Goal: Task Accomplishment & Management: Manage account settings

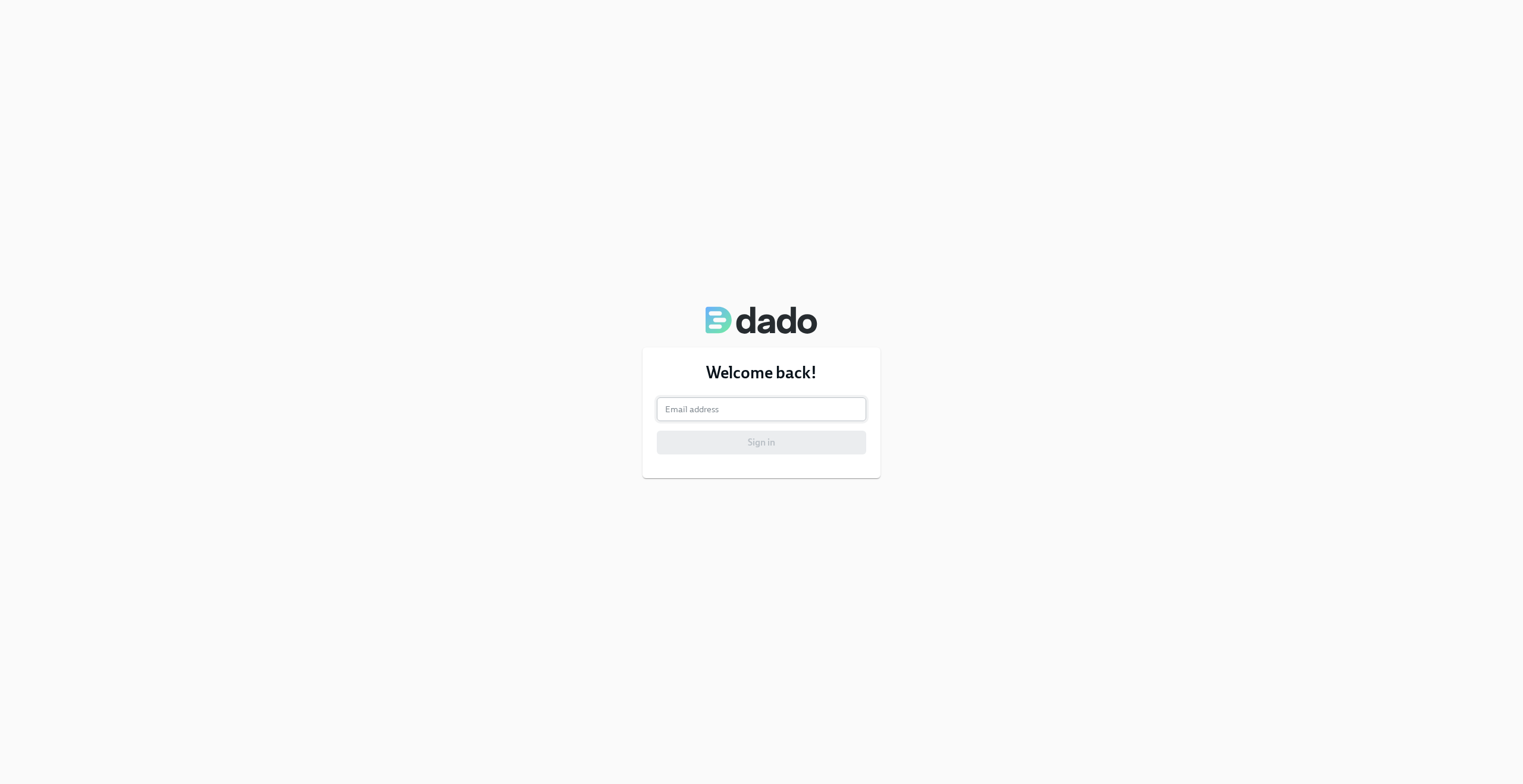
click at [708, 405] on input "email" at bounding box center [761, 409] width 209 height 24
type input "claus.meyer@dadohr.com"
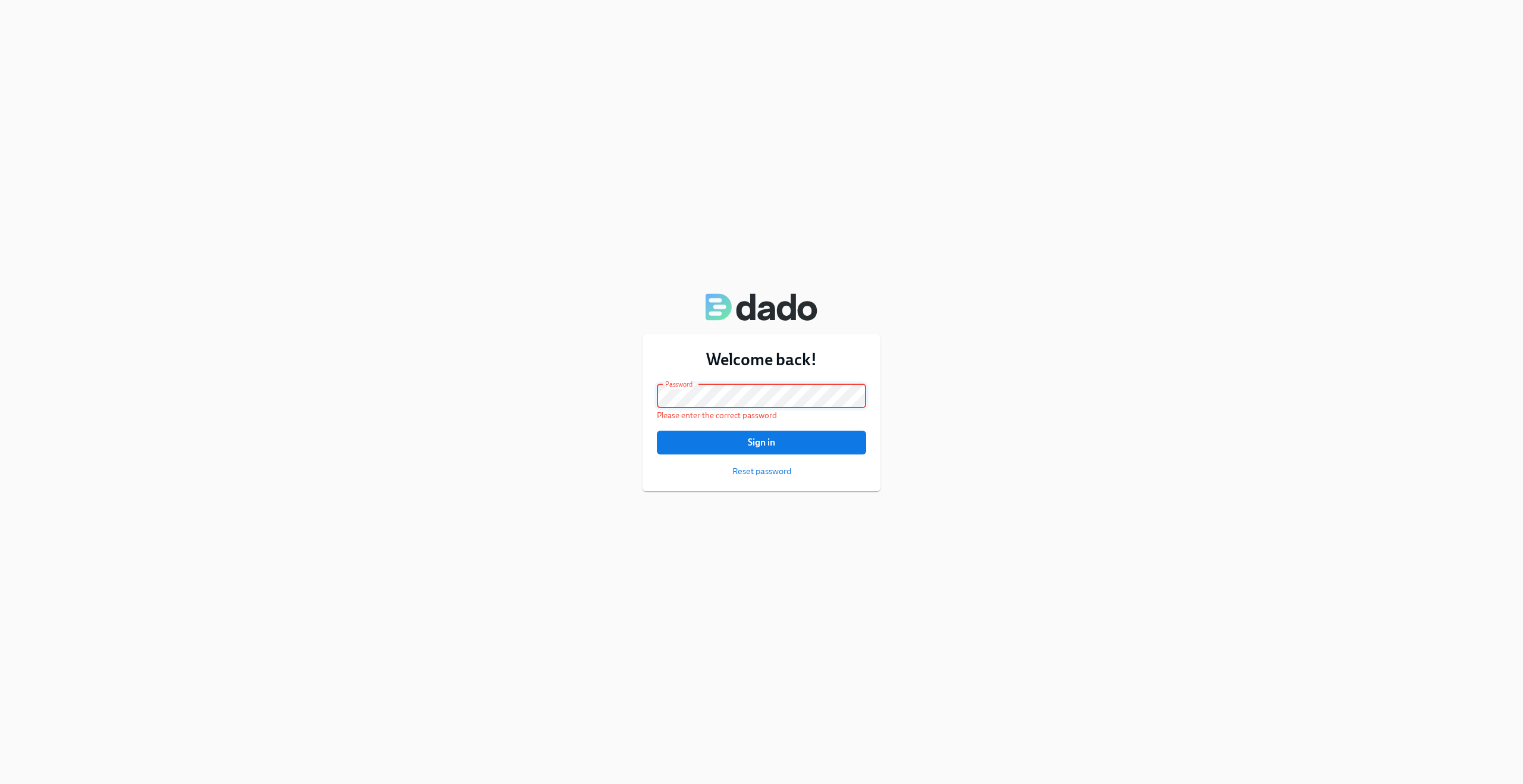
click at [0, 783] on com-1password-button at bounding box center [0, 784] width 0 height 0
click at [782, 441] on span "Sign in" at bounding box center [761, 441] width 192 height 11
click at [778, 441] on span "Sign in" at bounding box center [761, 441] width 192 height 11
click at [1022, 288] on div "Welcome back! Email address claus.meyer@dadohr.com Email address Password Passw…" at bounding box center [761, 392] width 1523 height 784
click at [886, 433] on div "Welcome back! Email address claus.meyer@dadohr.com Email address Password Passw…" at bounding box center [761, 392] width 1523 height 784
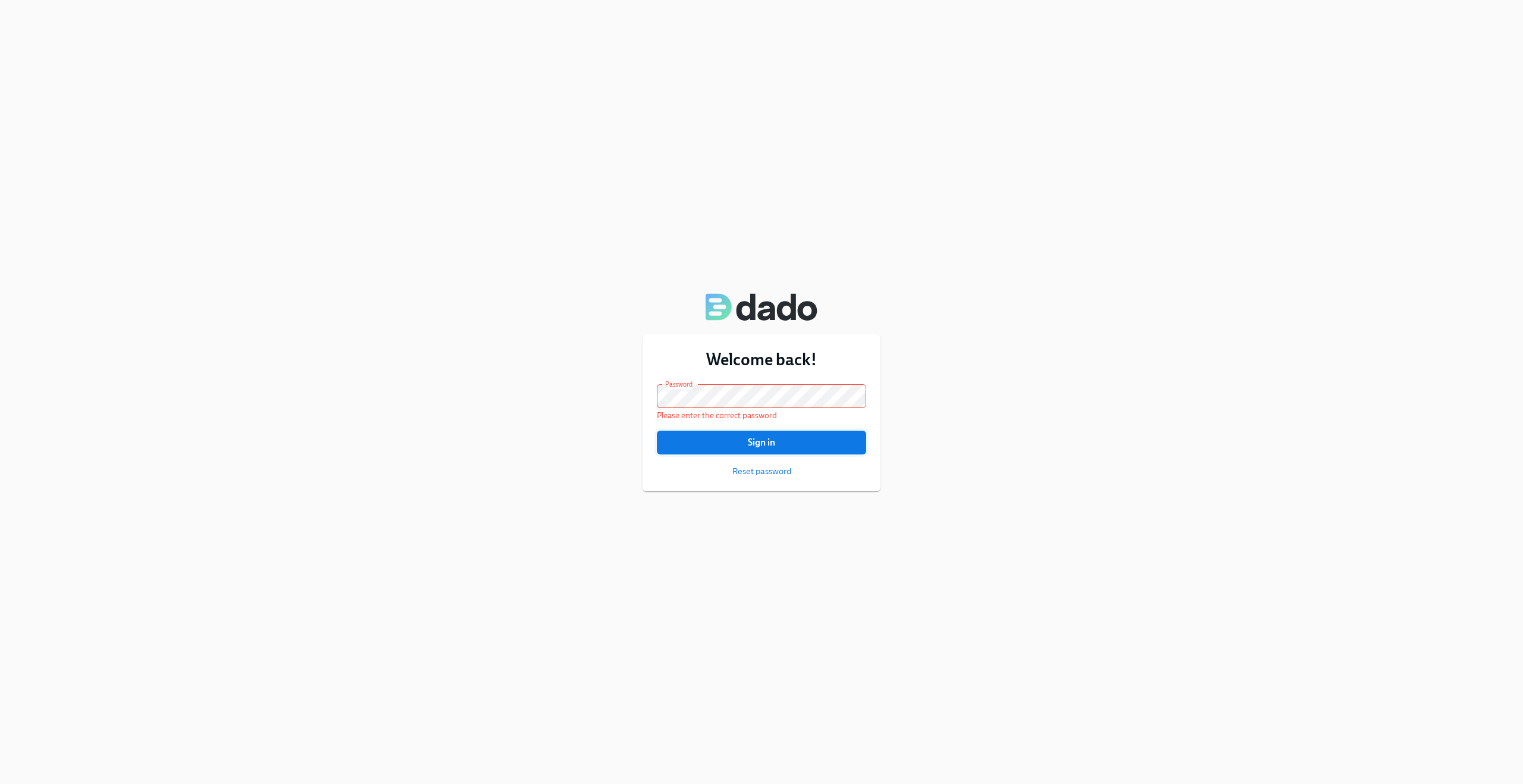
click at [845, 441] on span "Sign in" at bounding box center [761, 441] width 192 height 11
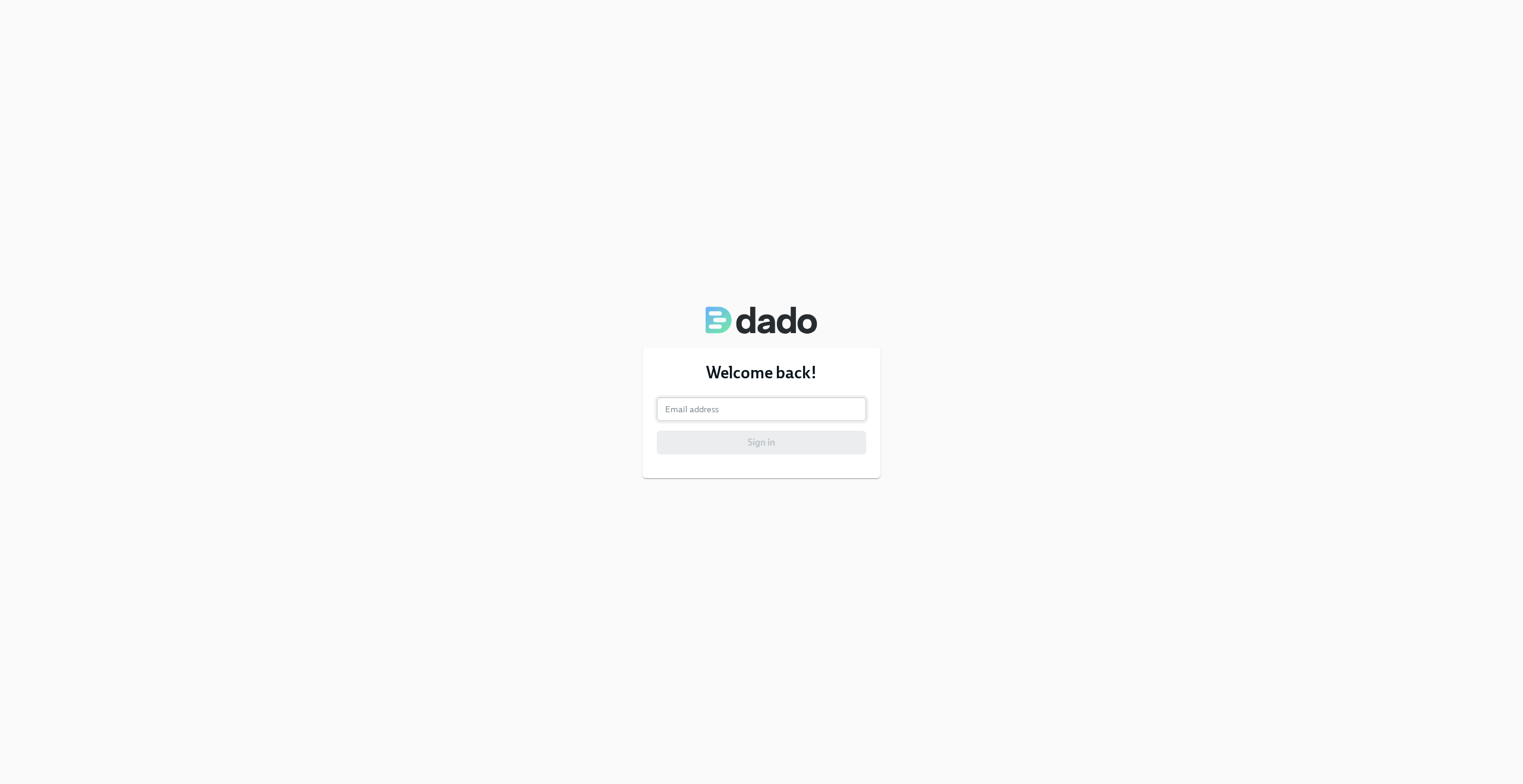
click at [725, 411] on input "email" at bounding box center [761, 409] width 209 height 24
type input "claus.meyer@dadohr.com"
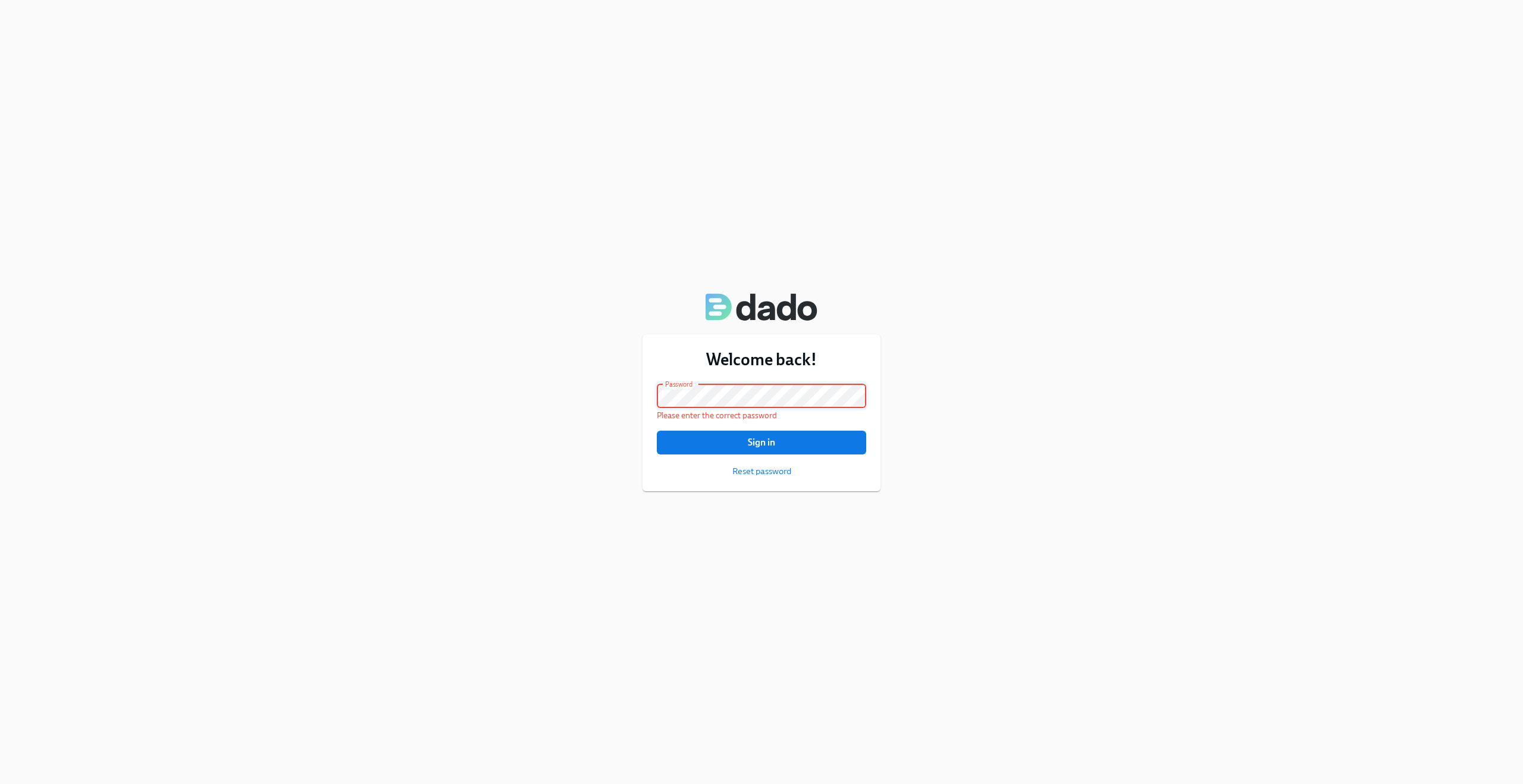
click at [633, 388] on div "Welcome back! Email address claus.meyer@dadohr.com Email address Password Passw…" at bounding box center [761, 392] width 1523 height 784
click at [1073, 342] on div "Welcome back! Email address claus.meyer@dadohr.com Email address Password Passw…" at bounding box center [761, 392] width 1523 height 784
click at [1232, 60] on div "Welcome back! Email address claus.meyer@dadohr.com Email address Password Passw…" at bounding box center [761, 392] width 1523 height 784
click at [857, 413] on p "Please enter the correct password" at bounding box center [761, 415] width 209 height 11
click at [768, 441] on span "Sign in" at bounding box center [761, 441] width 192 height 11
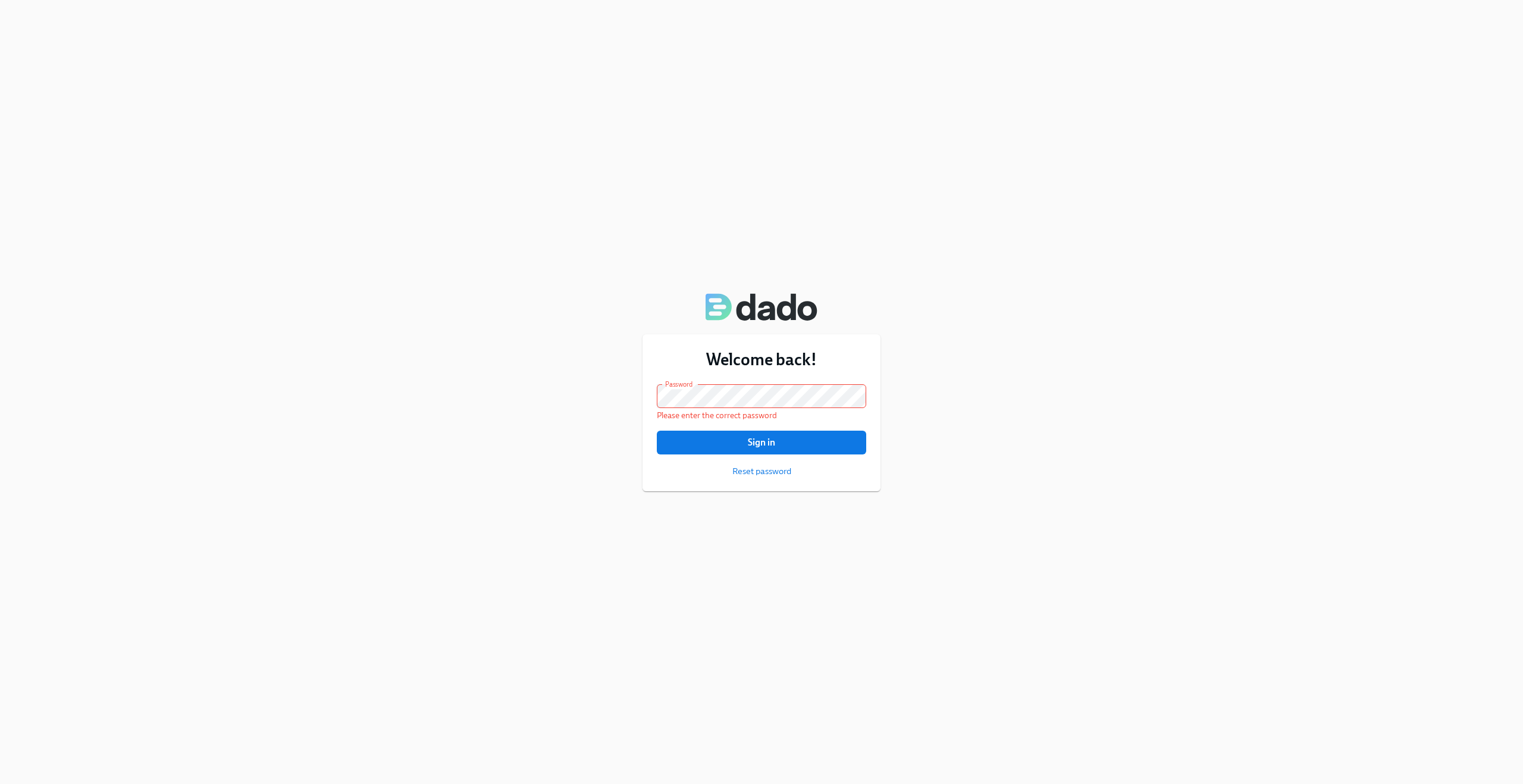
click at [1162, 338] on div "Welcome back! Email address claus.meyer@dadohr.com Email address Password Passw…" at bounding box center [761, 392] width 1523 height 784
click at [1042, 447] on div "Welcome back! Email address claus.meyer@dadohr.com Email address Password Passw…" at bounding box center [761, 392] width 1523 height 784
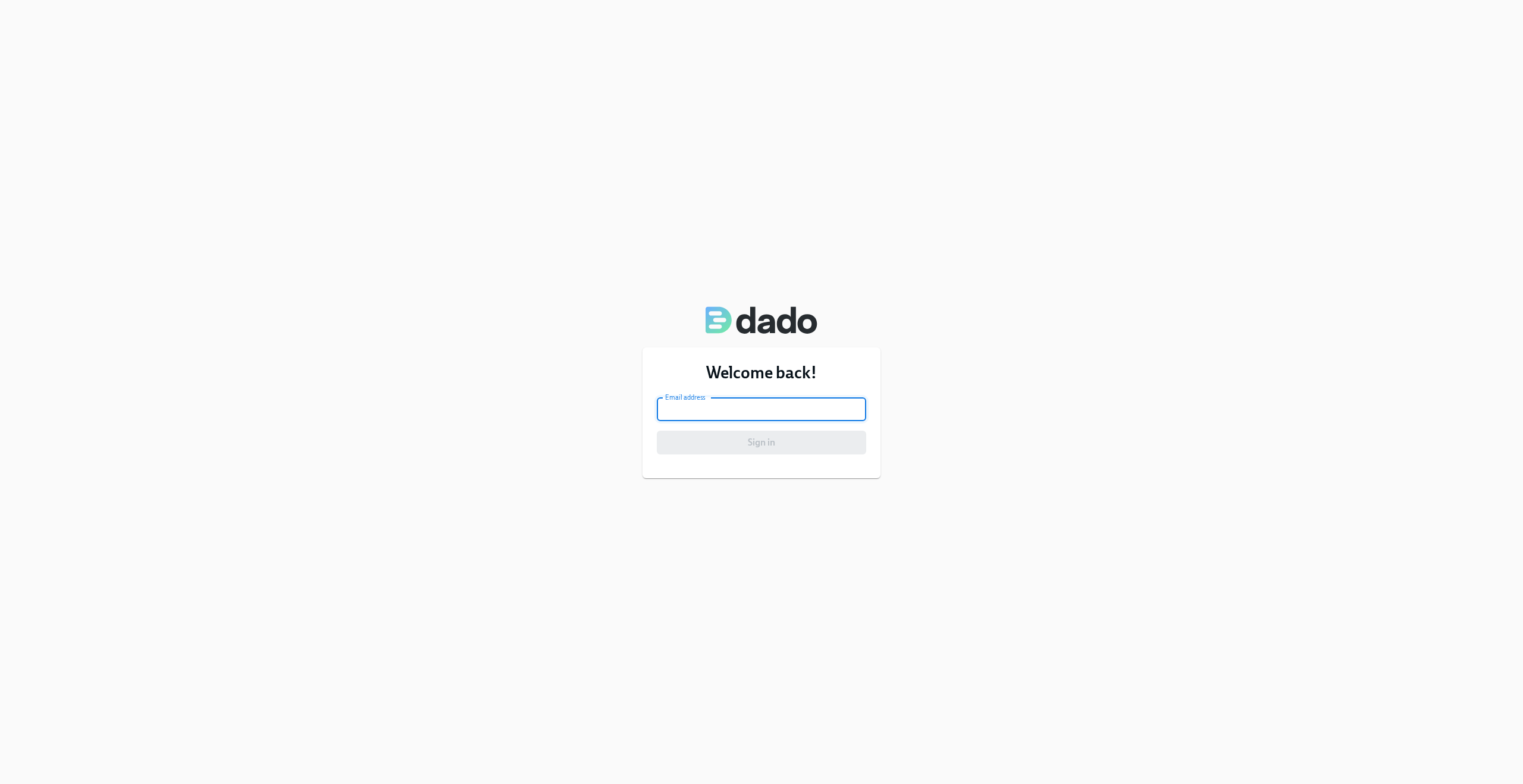
click at [729, 407] on input "email" at bounding box center [761, 409] width 209 height 24
click at [555, 398] on div "Welcome back! Email address claus. Email address Sign in" at bounding box center [761, 392] width 1523 height 784
click at [723, 403] on input "claus." at bounding box center [761, 409] width 209 height 24
type input "claus.meyer@dadohr.com"
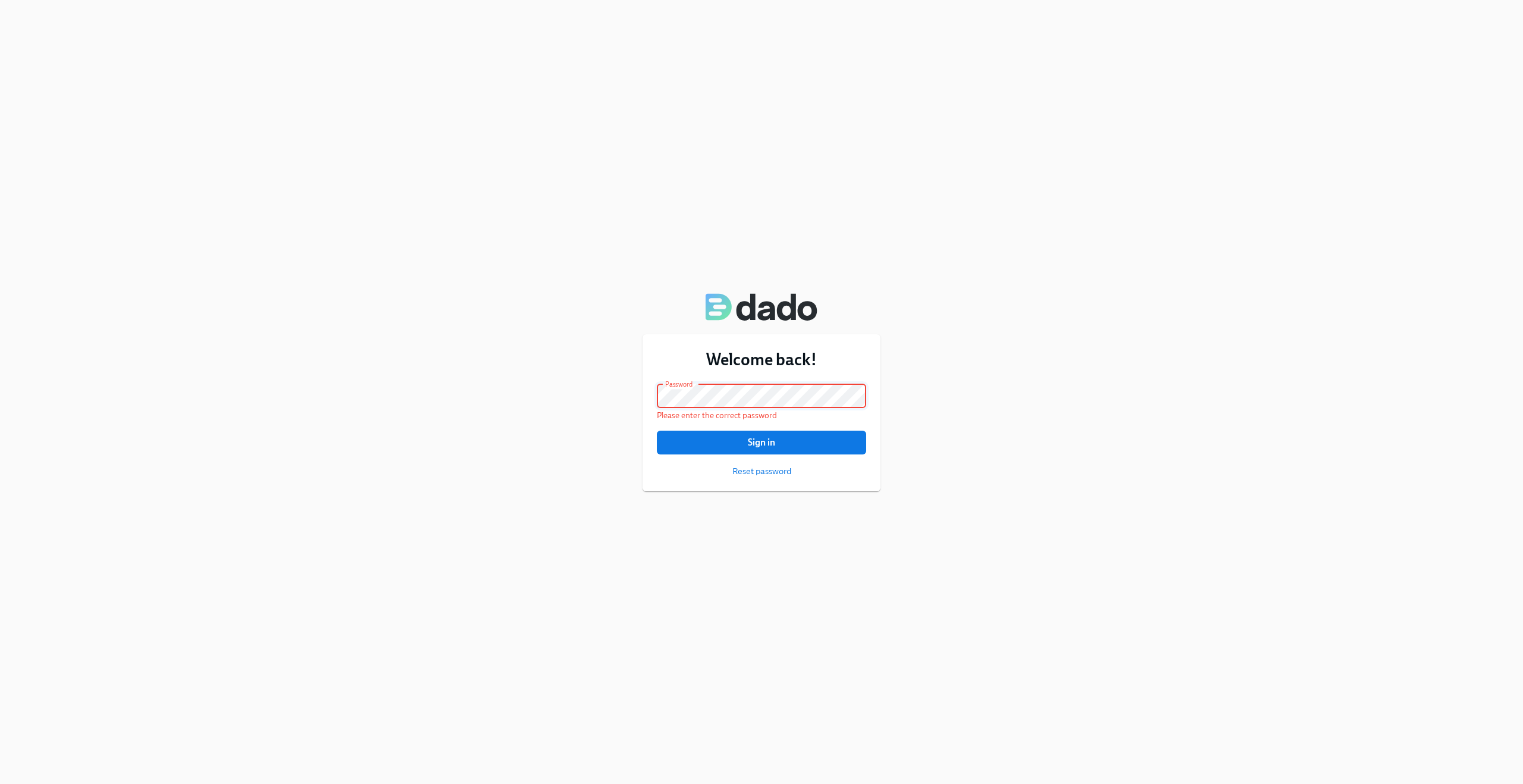
click at [585, 393] on div "Welcome back! Email address claus.meyer@dadohr.com Email address Password Passw…" at bounding box center [761, 392] width 1523 height 784
click at [664, 540] on div "Welcome back! Email address claus.meyer@dadohr.com Email address Password Passw…" at bounding box center [761, 392] width 1523 height 784
click at [705, 439] on span "Sign in" at bounding box center [761, 441] width 192 height 11
click at [614, 393] on div "Welcome back! Email address claus.meyer@dadohr.com Email address Password Passw…" at bounding box center [761, 392] width 1523 height 784
click at [657, 431] on button "Sign in" at bounding box center [761, 442] width 209 height 24
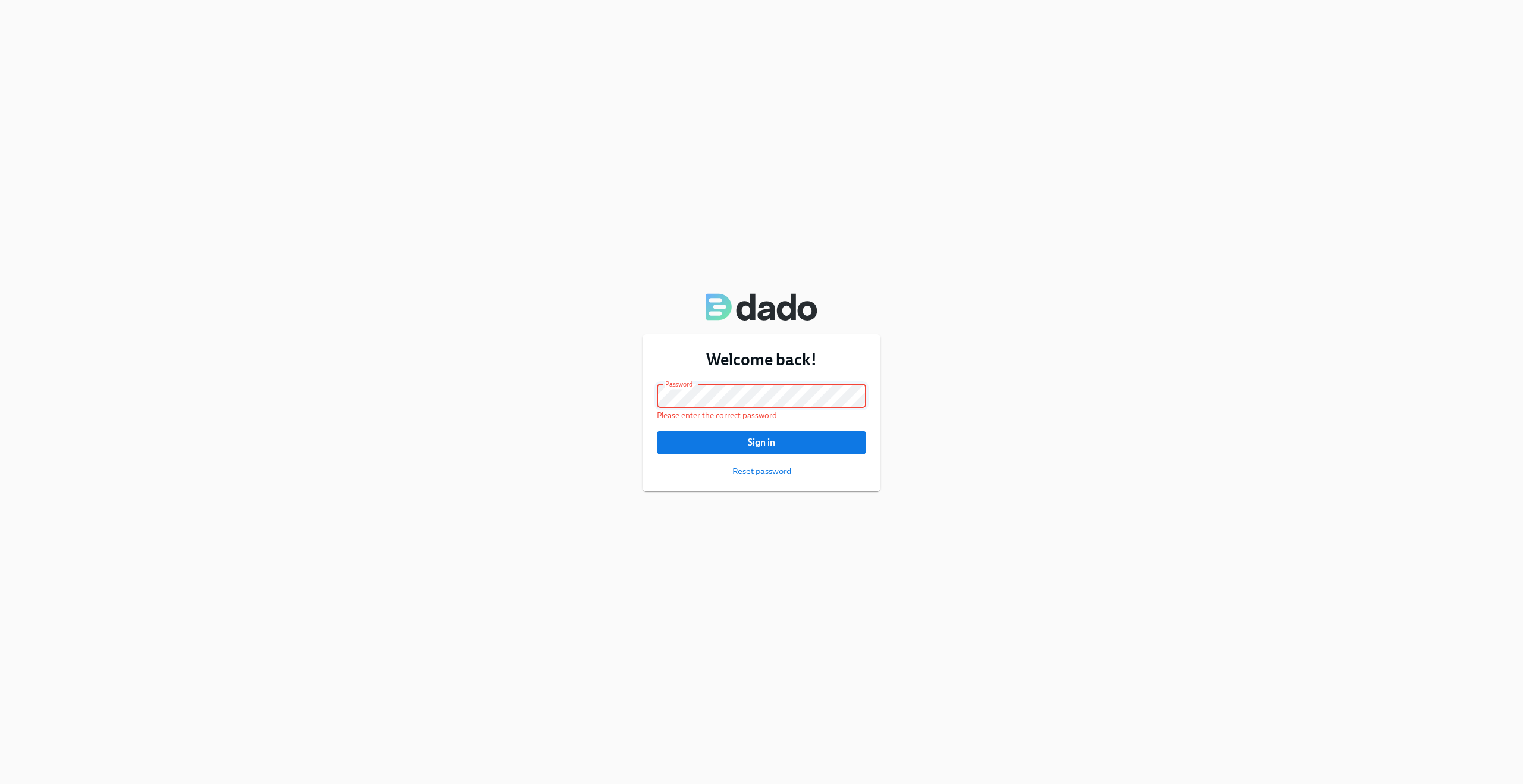
click at [594, 408] on div "Welcome back! Email address claus.meyer@dadohr.com Email address Password Passw…" at bounding box center [761, 392] width 1523 height 784
click at [595, 448] on div "Welcome back! Email address claus.meyer@dadohr.com Email address Password Passw…" at bounding box center [761, 392] width 1523 height 784
click at [694, 441] on span "Sign in" at bounding box center [761, 441] width 192 height 11
click at [573, 391] on div "Welcome back! Email address claus.meyer@dadohr.com Email address Password Passw…" at bounding box center [761, 392] width 1523 height 784
click at [657, 431] on button "Sign in" at bounding box center [761, 442] width 209 height 24
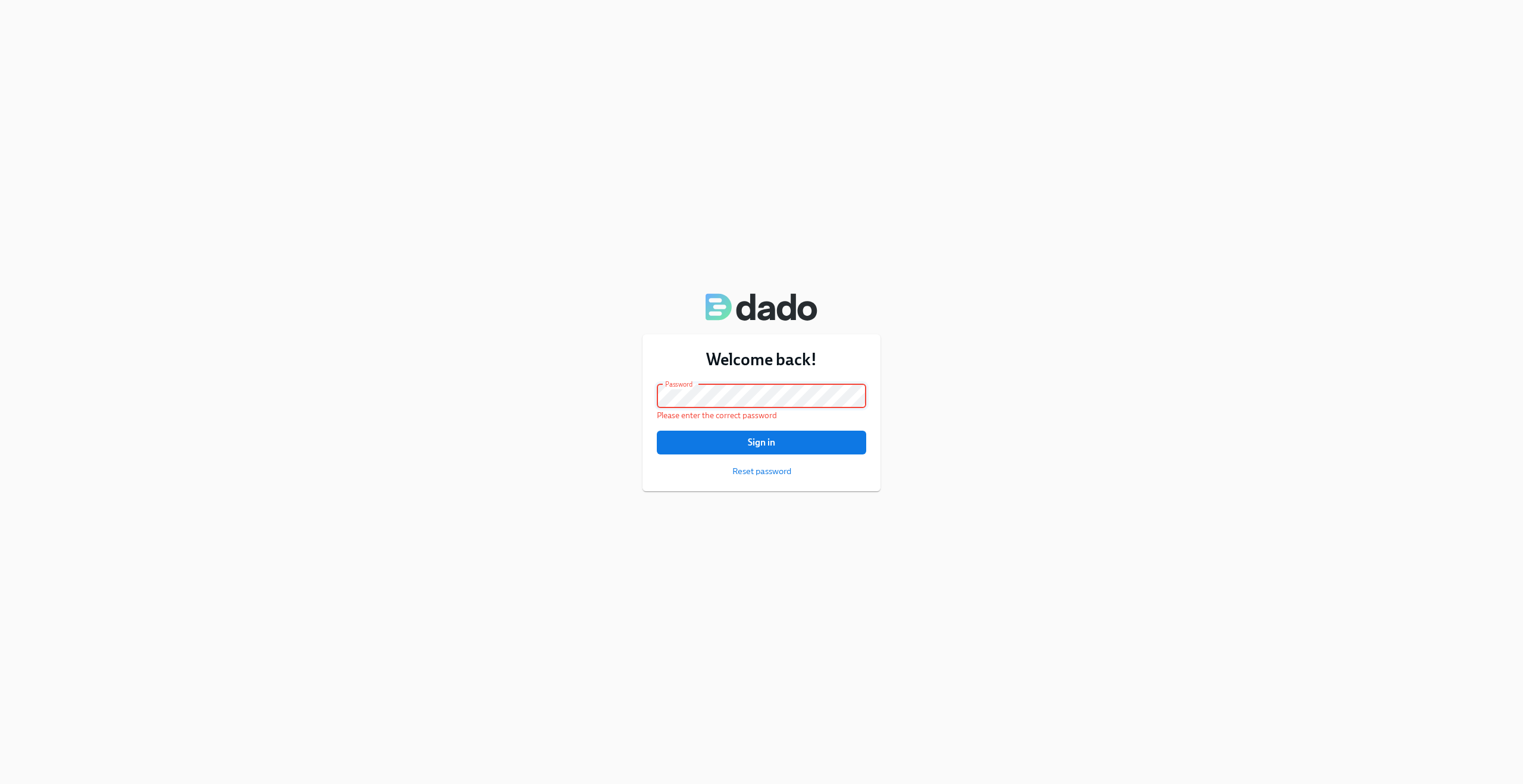
click at [657, 431] on button "Sign in" at bounding box center [761, 442] width 209 height 24
click at [564, 396] on div "Welcome back! Email address claus.meyer@dadohr.com Email address Password Passw…" at bounding box center [761, 392] width 1523 height 784
click at [657, 431] on button "Sign in" at bounding box center [761, 442] width 209 height 24
click at [996, 287] on div "Welcome back! Email address claus.meyer@dadohr.com Email address Password Passw…" at bounding box center [761, 392] width 1523 height 784
click at [890, 162] on div "Welcome back! Email address claus.meyer@dadohr.com Email address Password Passw…" at bounding box center [761, 392] width 1523 height 784
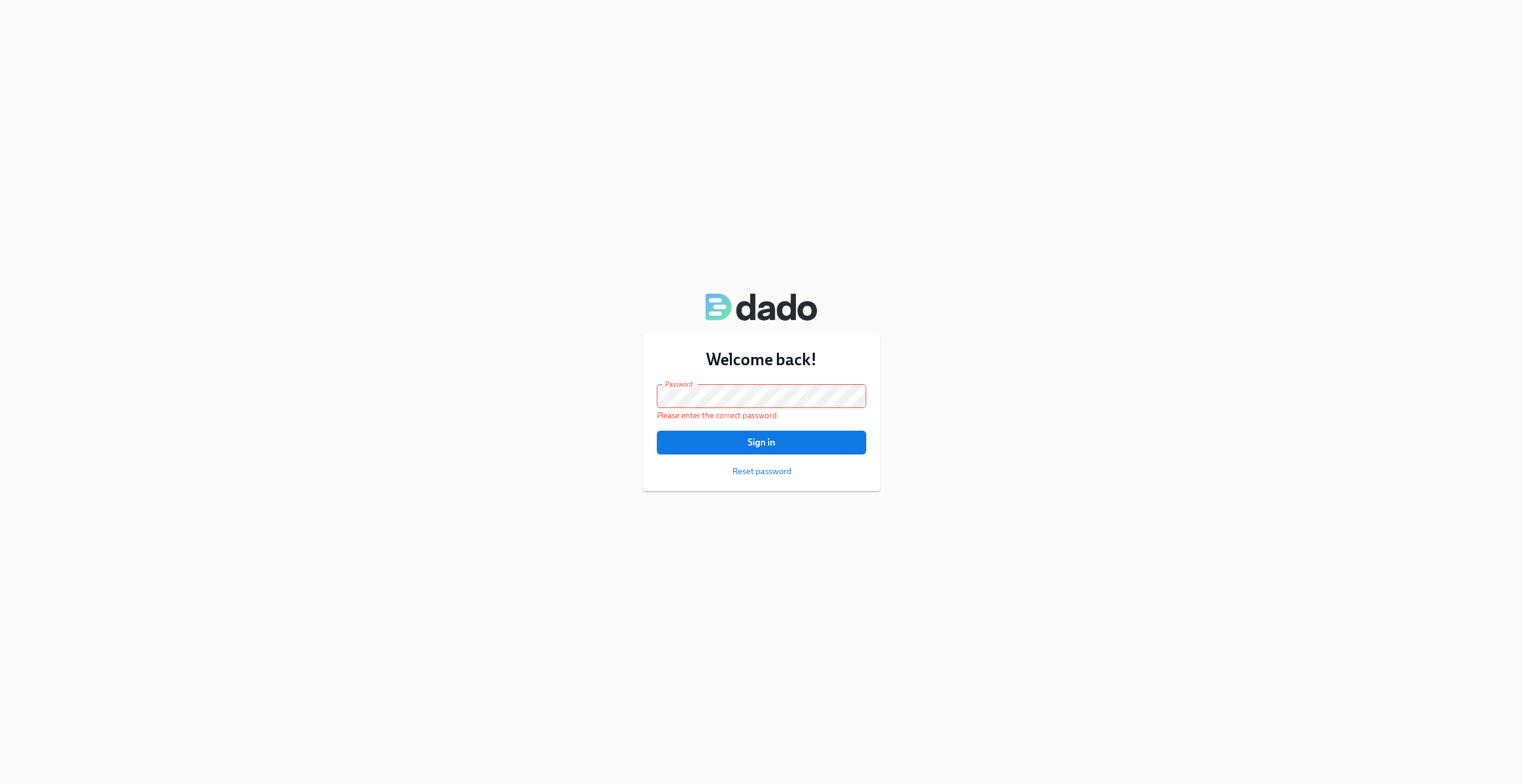
click at [1092, 296] on div "Welcome back! Email address claus.meyer@dadohr.com Email address Password Passw…" at bounding box center [761, 392] width 1523 height 784
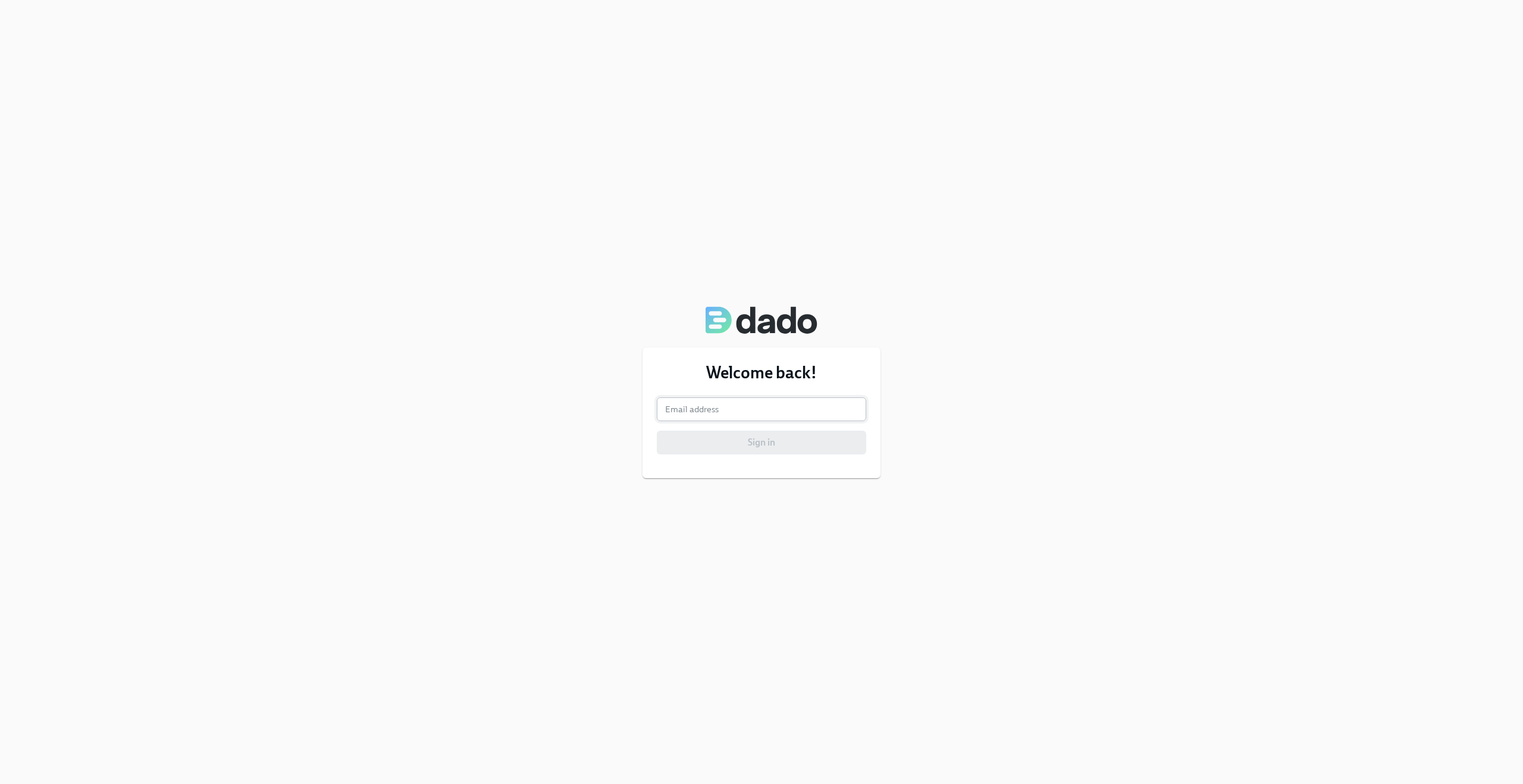
type input "[EMAIL_ADDRESS][PERSON_NAME][DOMAIN_NAME]"
click at [773, 409] on input "[EMAIL_ADDRESS][PERSON_NAME][DOMAIN_NAME]" at bounding box center [761, 409] width 209 height 24
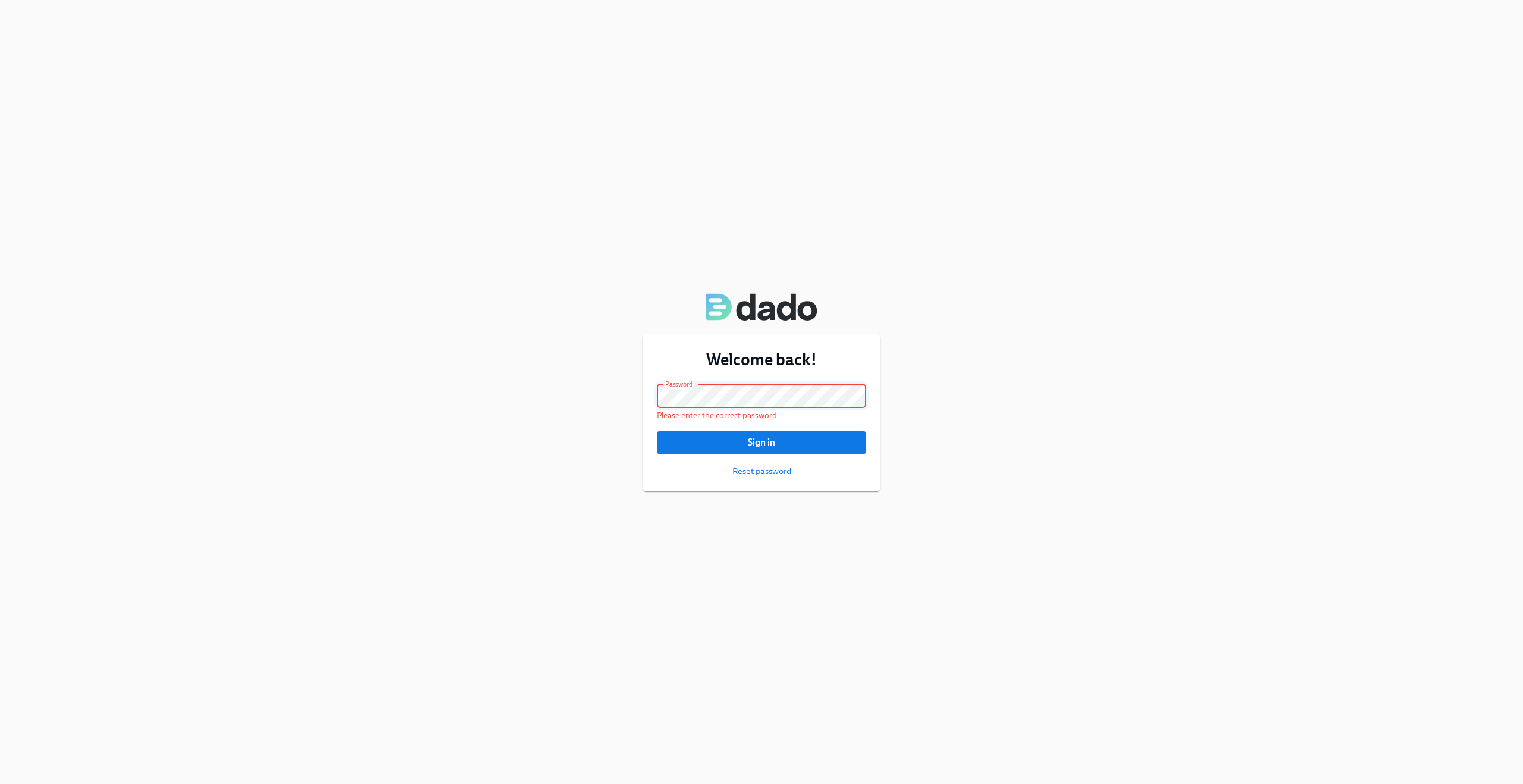
click at [626, 276] on div "Welcome back! Email address [EMAIL_ADDRESS][PERSON_NAME][DOMAIN_NAME] Email add…" at bounding box center [761, 392] width 1523 height 784
